Goal: Task Accomplishment & Management: Manage account settings

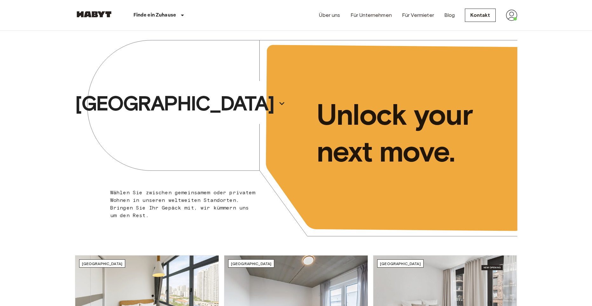
click at [513, 19] on img at bounding box center [511, 15] width 11 height 11
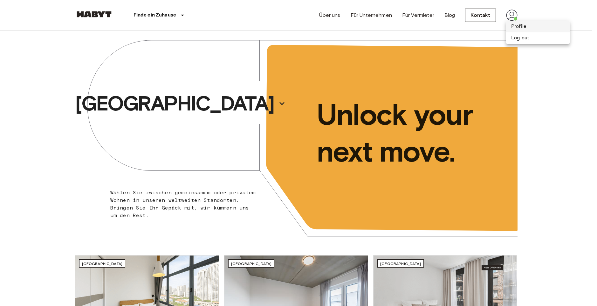
click at [515, 27] on li "Profile" at bounding box center [538, 26] width 64 height 11
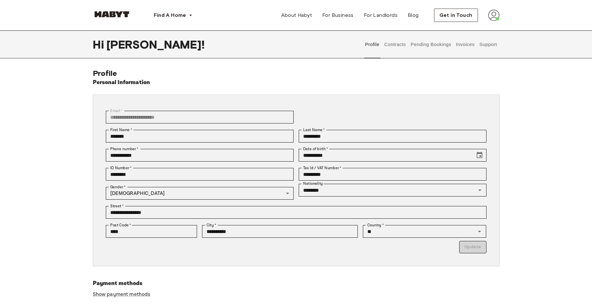
click at [391, 46] on button "Contracts" at bounding box center [395, 45] width 23 height 28
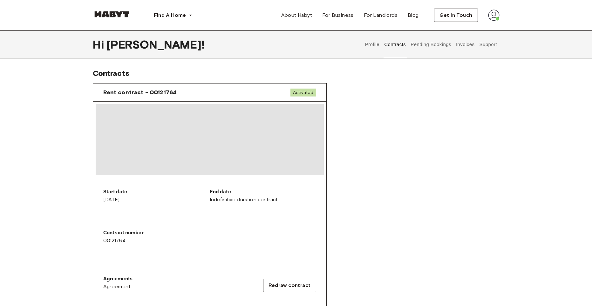
click at [437, 49] on button "Pending Bookings" at bounding box center [431, 45] width 42 height 28
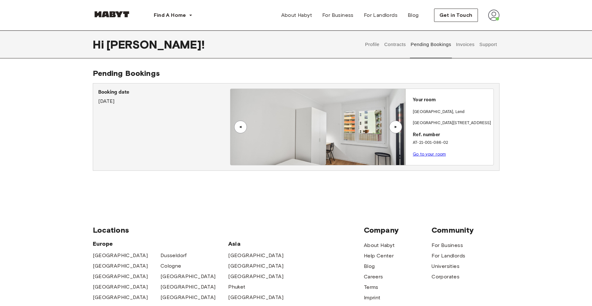
click at [461, 49] on button "Invoices" at bounding box center [465, 45] width 20 height 28
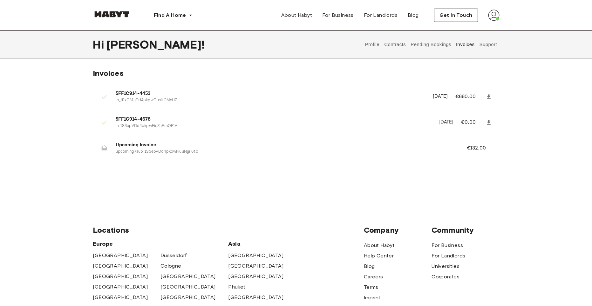
click at [492, 40] on button "Support" at bounding box center [488, 45] width 19 height 28
